Goal: Find specific page/section: Find specific page/section

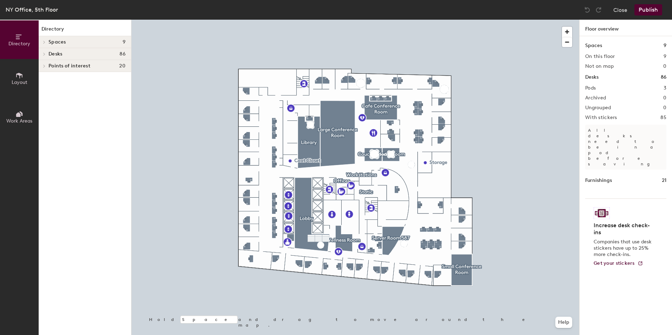
click at [66, 55] on h4 "Desks 86" at bounding box center [86, 54] width 77 height 6
click at [65, 44] on span "Spaces" at bounding box center [57, 42] width 18 height 6
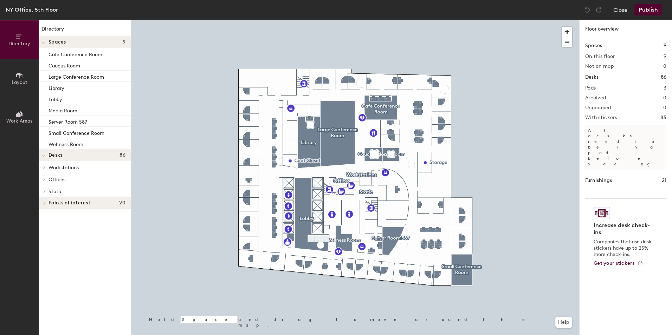
click at [45, 176] on div at bounding box center [43, 179] width 9 height 12
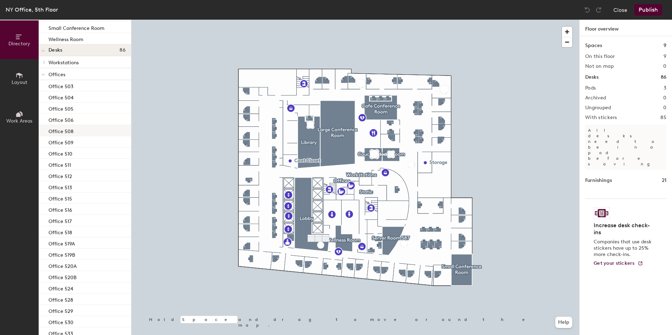
scroll to position [105, 0]
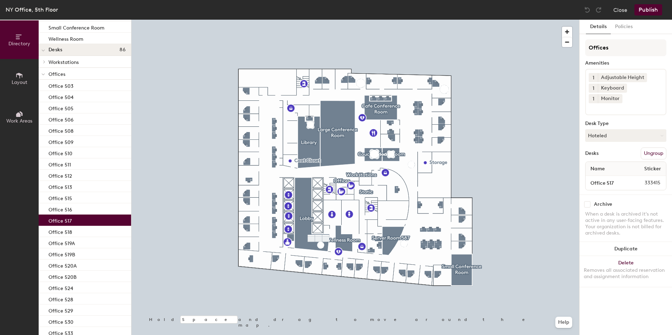
click at [77, 222] on div "Office 517" at bounding box center [85, 220] width 92 height 11
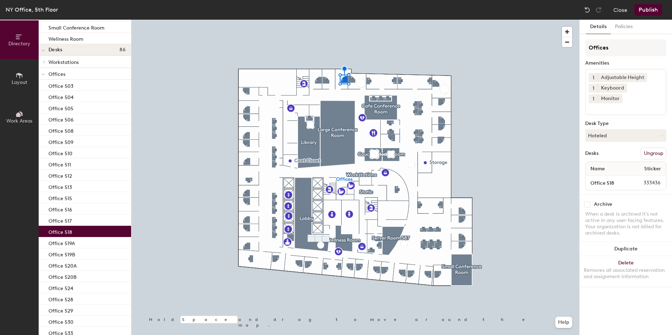
click at [77, 228] on div "Office 518" at bounding box center [85, 231] width 92 height 11
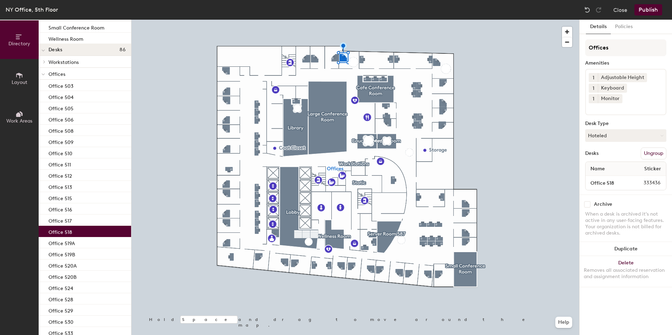
click at [15, 123] on span "Work Areas" at bounding box center [19, 121] width 26 height 6
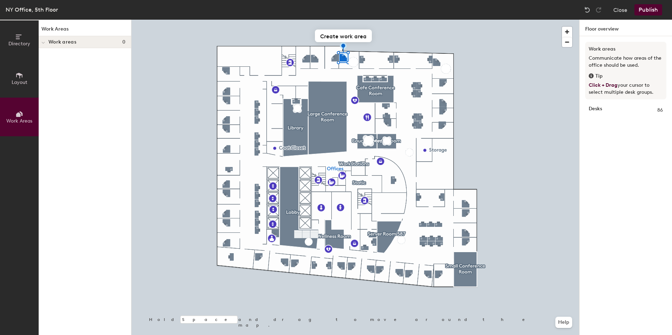
scroll to position [0, 0]
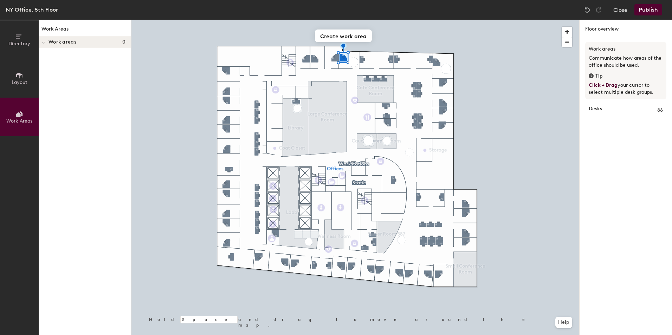
click at [14, 124] on span "Work Areas" at bounding box center [19, 121] width 26 height 6
click at [585, 8] on img at bounding box center [586, 9] width 7 height 7
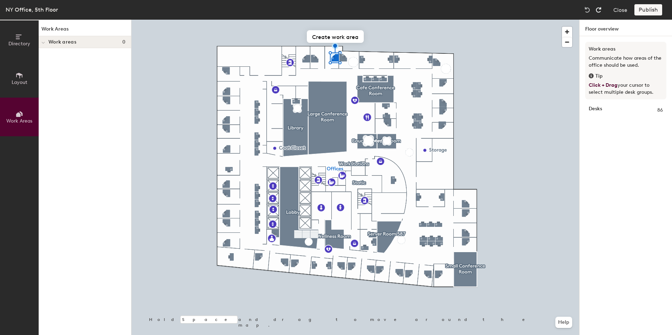
click at [600, 11] on img at bounding box center [598, 9] width 7 height 7
click at [621, 7] on button "Close" at bounding box center [620, 9] width 14 height 11
